Goal: Use online tool/utility: Utilize a website feature to perform a specific function

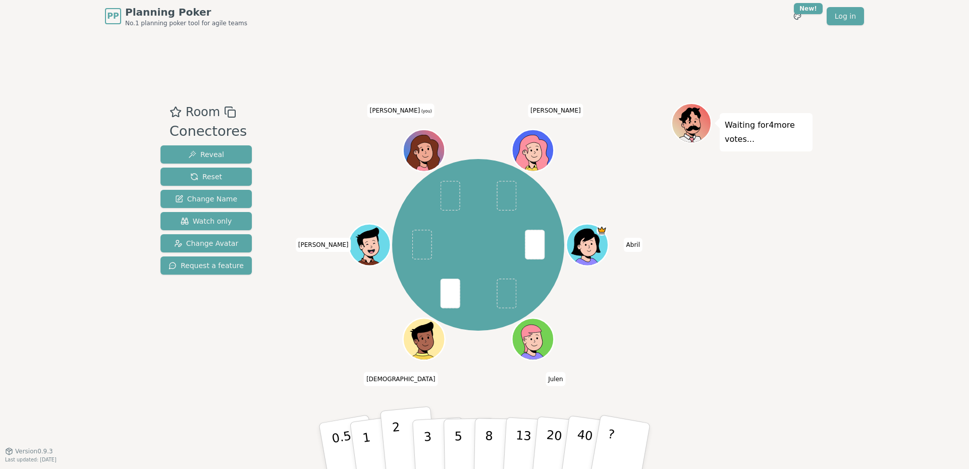
click at [401, 444] on button "2" at bounding box center [409, 446] width 58 height 80
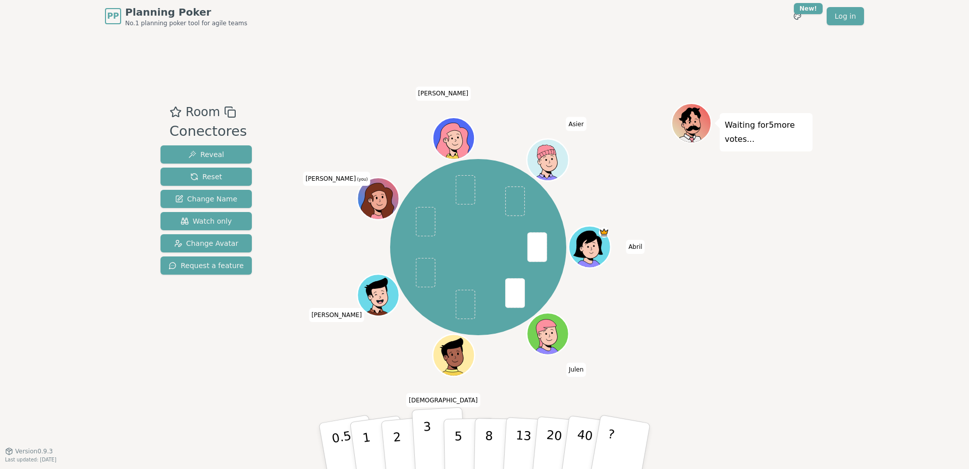
click at [422, 447] on button "3" at bounding box center [439, 446] width 55 height 79
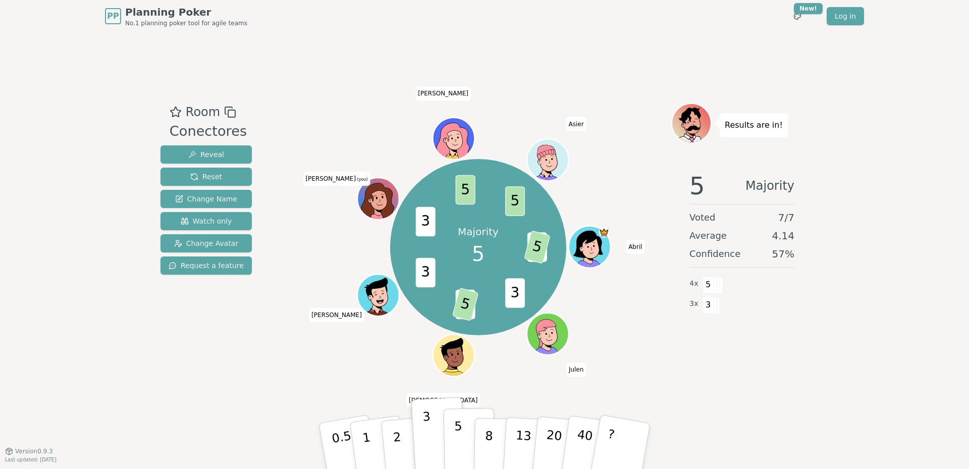
click at [455, 430] on p "5" at bounding box center [458, 446] width 9 height 54
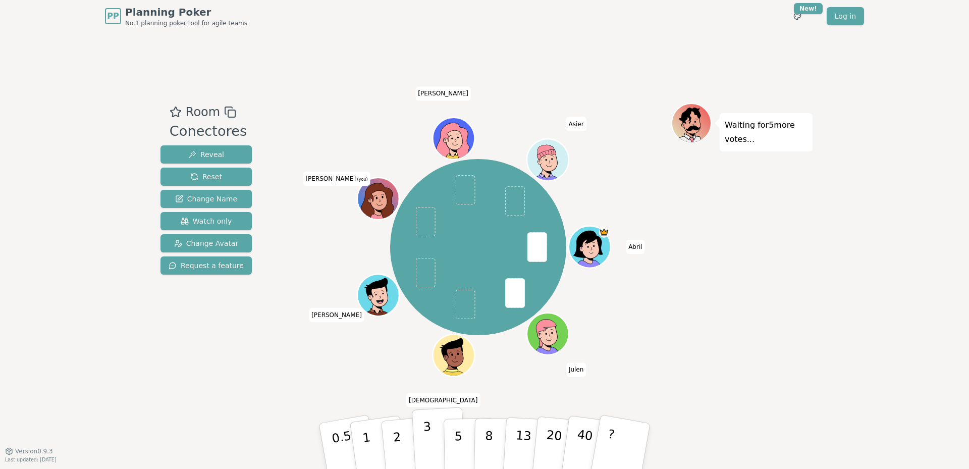
click at [430, 418] on button "3" at bounding box center [439, 446] width 55 height 79
click at [63, 53] on div "PP Planning Poker No.1 planning poker tool for agile teams Toggle theme New! Lo…" at bounding box center [484, 234] width 969 height 469
click at [431, 432] on button "3" at bounding box center [439, 446] width 55 height 79
click at [412, 407] on button "3" at bounding box center [439, 446] width 55 height 79
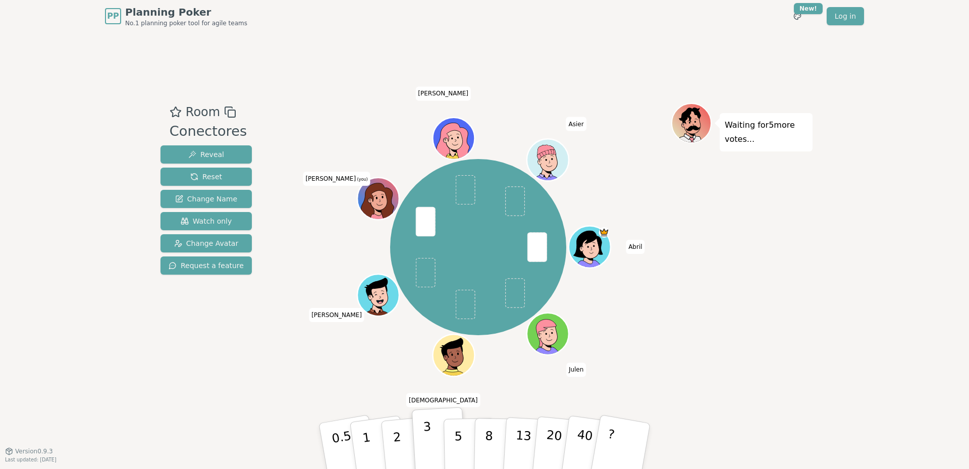
click at [412, 407] on button "3" at bounding box center [439, 446] width 55 height 79
click at [463, 424] on button "5" at bounding box center [469, 446] width 52 height 77
click at [186, 175] on button "Reset" at bounding box center [205, 176] width 91 height 18
